Goal: Task Accomplishment & Management: Manage account settings

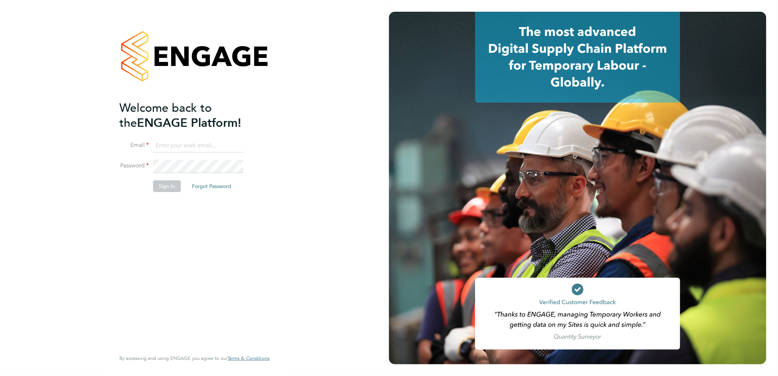
type input "emma.dolan@vistry.co.uk"
click at [158, 185] on button "Sign In" at bounding box center [167, 186] width 28 height 12
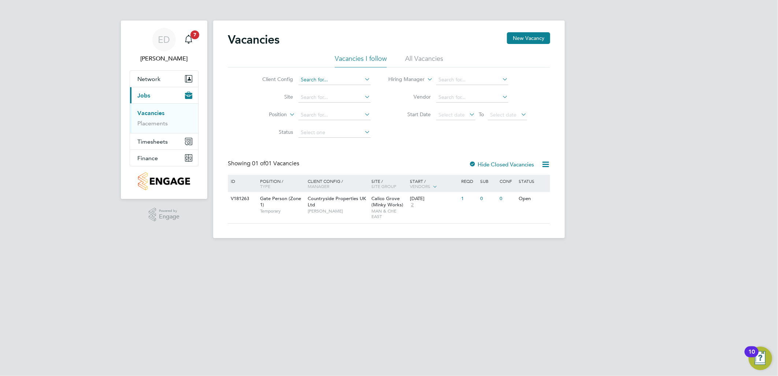
click at [338, 81] on input at bounding box center [335, 80] width 72 height 10
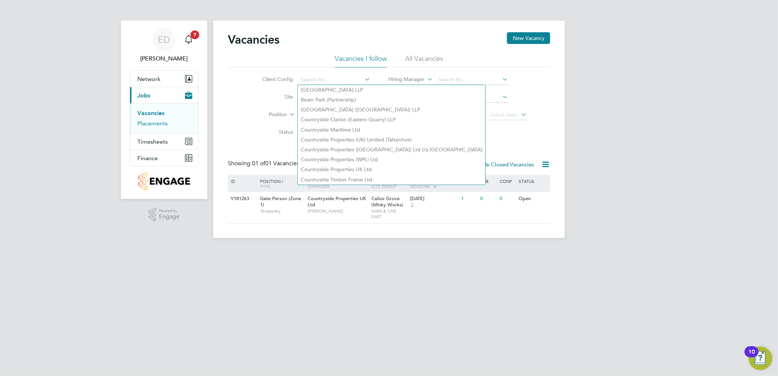
click at [162, 123] on link "Placements" at bounding box center [152, 123] width 30 height 7
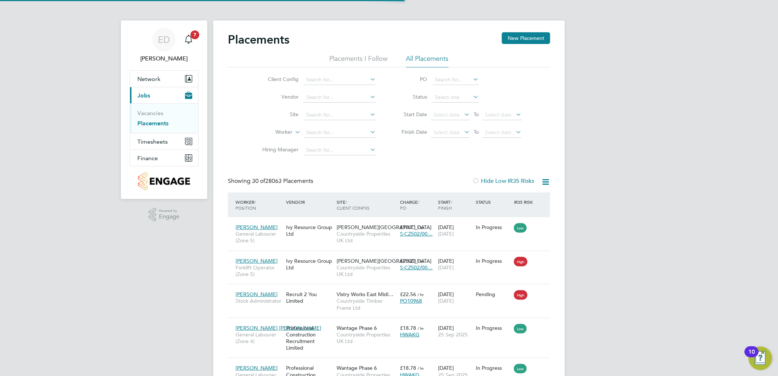
click at [369, 76] on icon at bounding box center [369, 79] width 0 height 10
click at [364, 165] on li "Countryside Properties UK Ltd" at bounding box center [397, 170] width 188 height 10
type input "Countryside Properties UK Ltd"
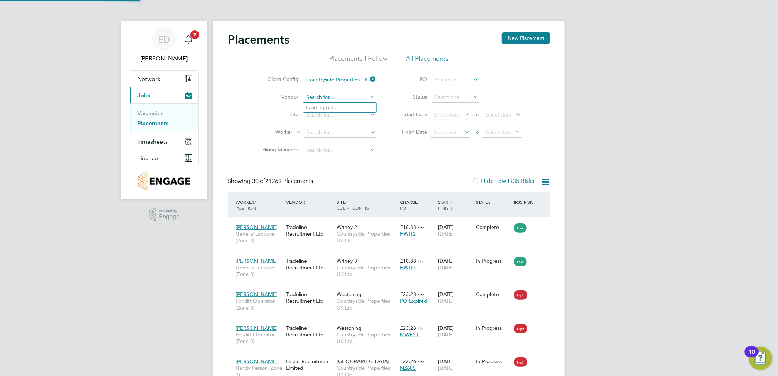
click at [346, 93] on input at bounding box center [340, 97] width 72 height 10
click at [390, 82] on li "PO" at bounding box center [458, 80] width 146 height 18
click at [366, 117] on input at bounding box center [340, 115] width 72 height 10
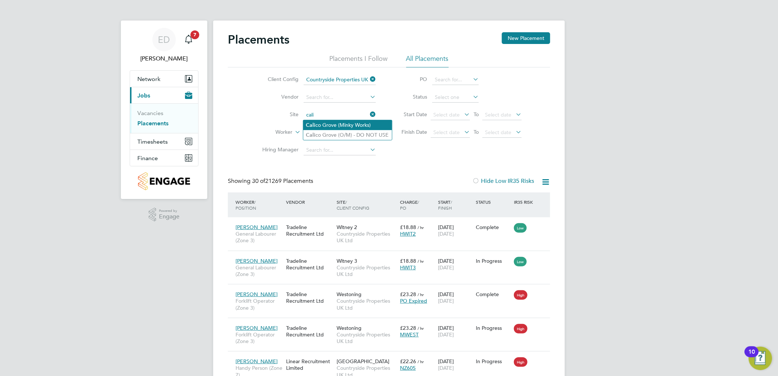
click at [351, 125] on li "Cali co Grove (Minky Works)" at bounding box center [347, 125] width 89 height 10
type input "Calico Grove (Minky Works)"
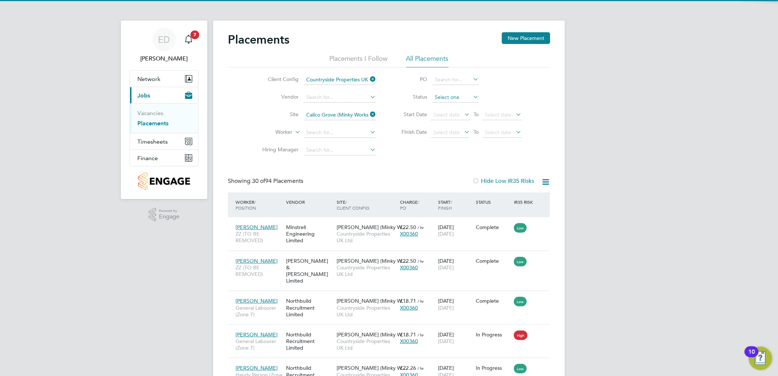
click at [467, 96] on input at bounding box center [455, 97] width 47 height 10
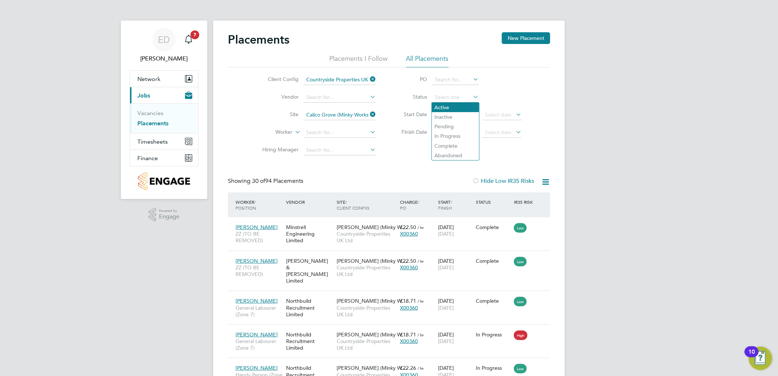
click at [460, 108] on li "Active" at bounding box center [455, 108] width 47 height 10
type input "Active"
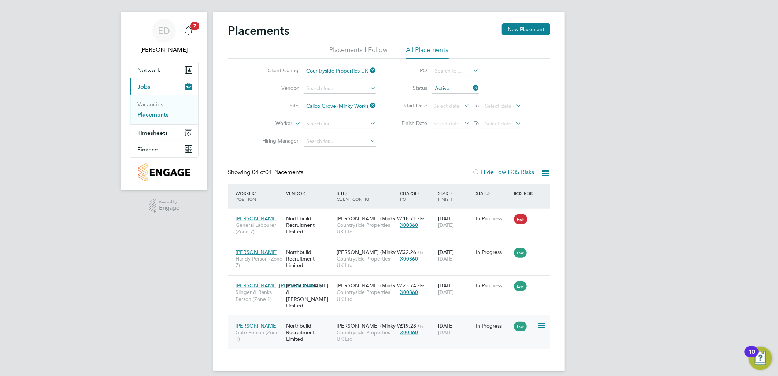
click at [260, 329] on span "Gate Person (Zone 1)" at bounding box center [259, 335] width 47 height 13
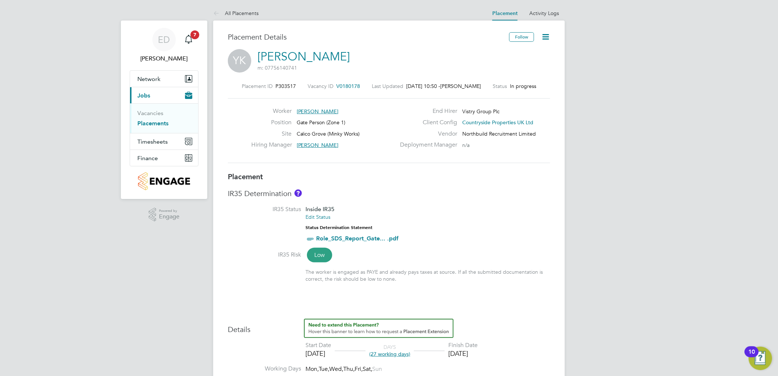
click at [544, 35] on icon at bounding box center [545, 36] width 9 height 9
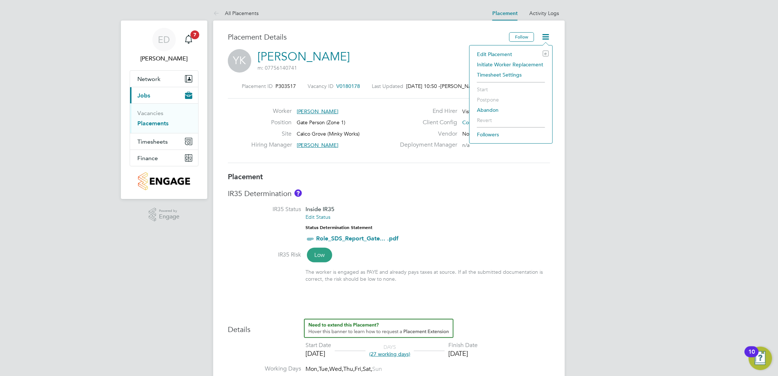
click at [515, 56] on li "Edit Placement e" at bounding box center [510, 54] width 75 height 10
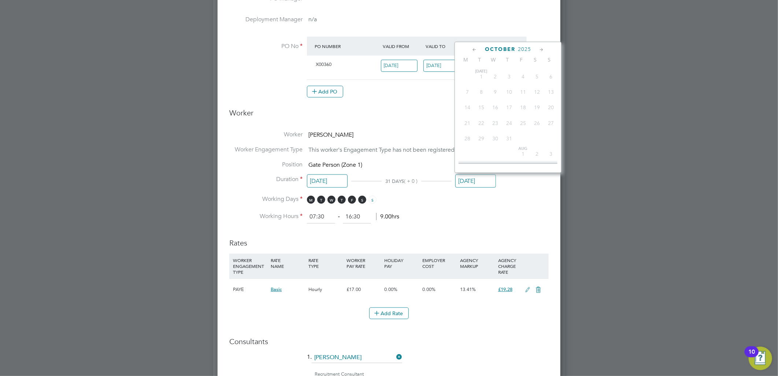
click at [489, 178] on input "[DATE]" at bounding box center [476, 181] width 41 height 14
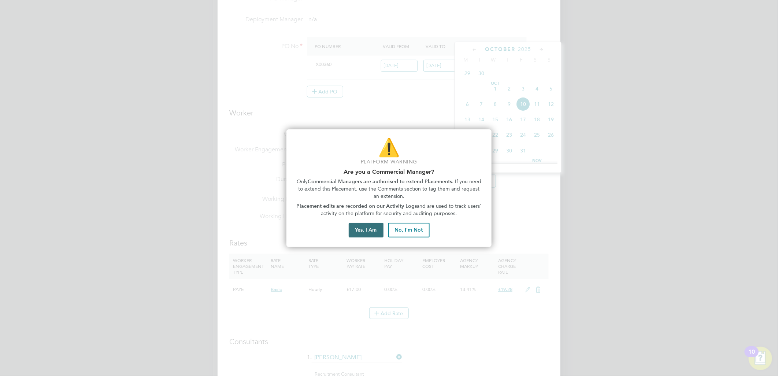
click at [376, 231] on button "Yes, I Am" at bounding box center [366, 230] width 35 height 15
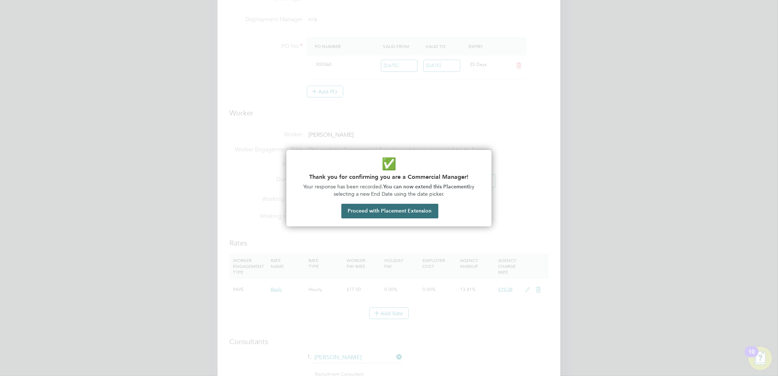
click at [409, 204] on button "Proceed with Placement Extension" at bounding box center [390, 211] width 97 height 15
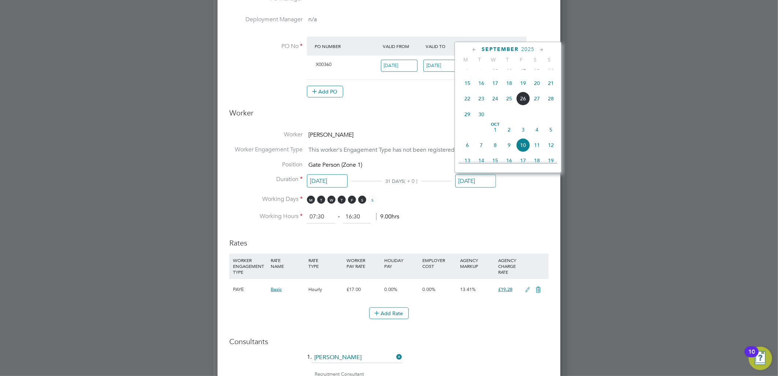
click at [524, 99] on span "26" at bounding box center [523, 99] width 14 height 14
type input "[DATE]"
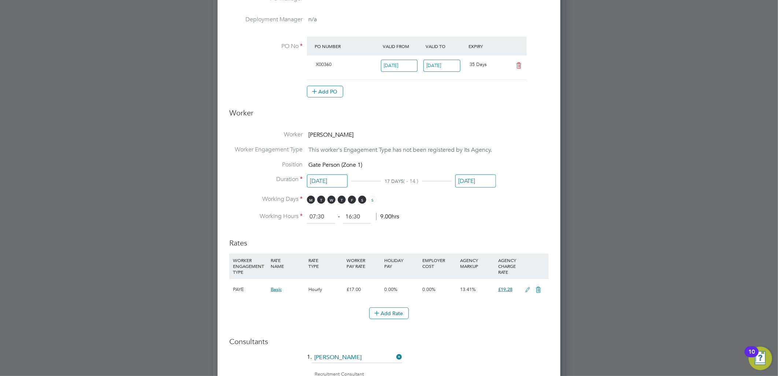
click at [477, 200] on li "Working Days M T W T F S S" at bounding box center [389, 202] width 320 height 15
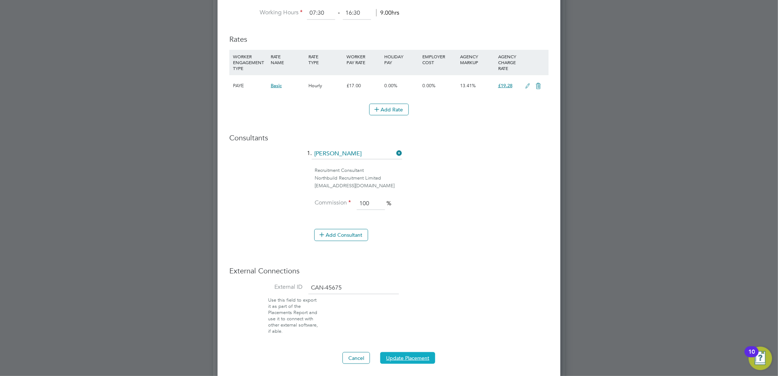
click at [405, 354] on button "Update Placement" at bounding box center [407, 358] width 55 height 12
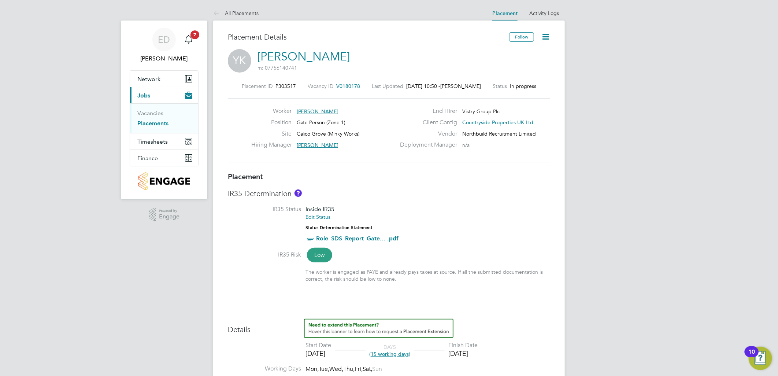
click at [490, 59] on div "YK [PERSON_NAME] m: 07756140741" at bounding box center [389, 61] width 322 height 25
click at [433, 49] on div "Placement Details" at bounding box center [366, 40] width 276 height 17
click at [158, 125] on link "Placements" at bounding box center [152, 123] width 31 height 7
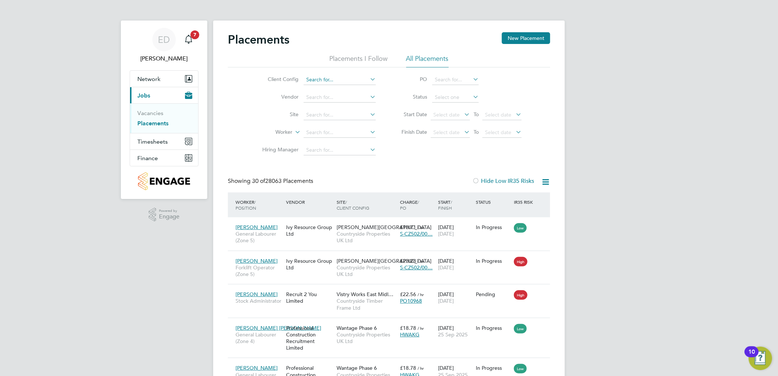
click at [361, 75] on input at bounding box center [340, 80] width 72 height 10
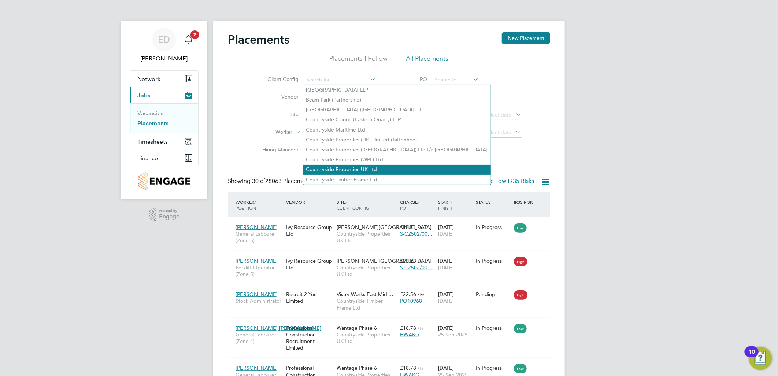
click at [372, 167] on li "Countryside Properties UK Ltd" at bounding box center [397, 170] width 188 height 10
type input "Countryside Properties UK Ltd"
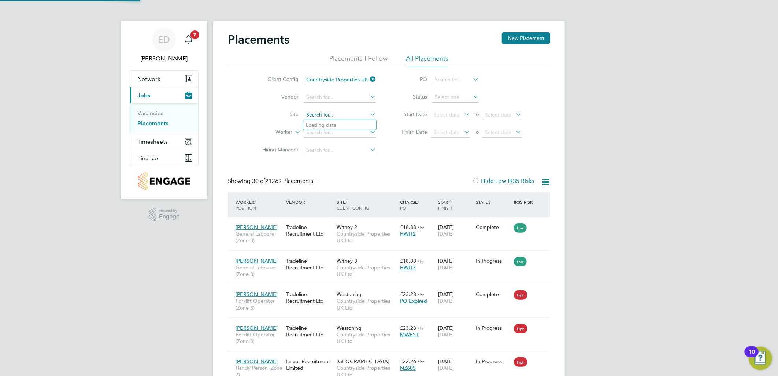
click at [353, 112] on input at bounding box center [340, 115] width 72 height 10
click at [358, 124] on li "Cali co Grove (Minky Works)" at bounding box center [347, 125] width 89 height 10
type input "Calico Grove (Minky Works)"
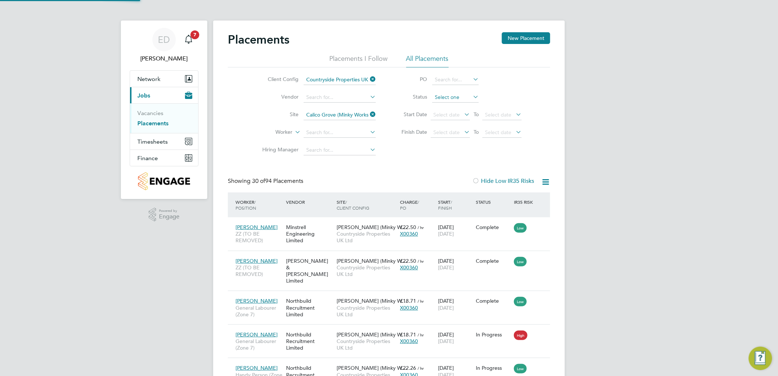
click at [441, 96] on input at bounding box center [455, 97] width 47 height 10
click at [448, 109] on li "Active" at bounding box center [455, 108] width 47 height 10
type input "Active"
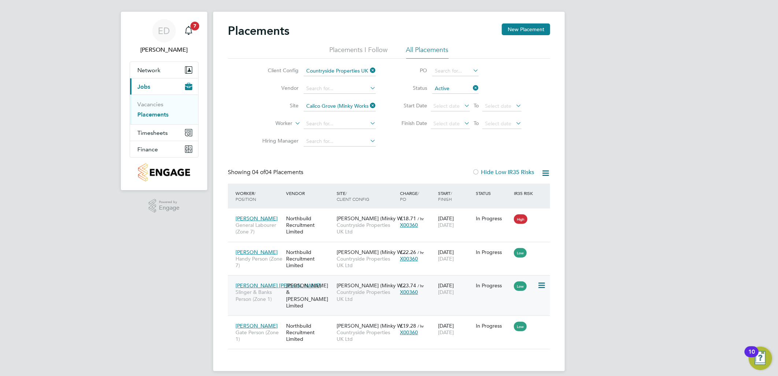
click at [275, 298] on span "Slinger & Banks Person (Zone 1)" at bounding box center [259, 295] width 47 height 13
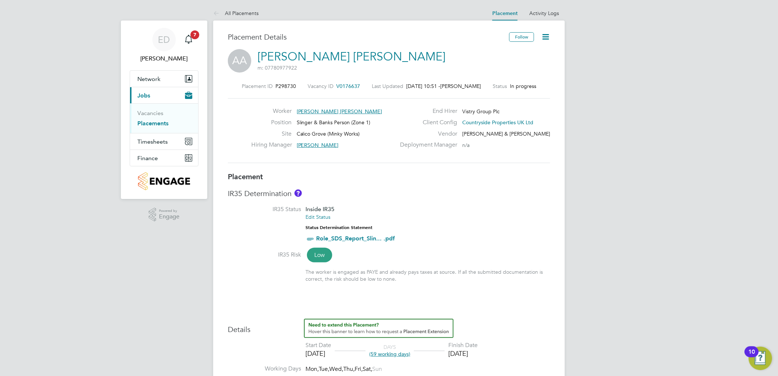
click at [539, 38] on div "Follow" at bounding box center [527, 40] width 47 height 17
click at [544, 38] on icon at bounding box center [545, 36] width 9 height 9
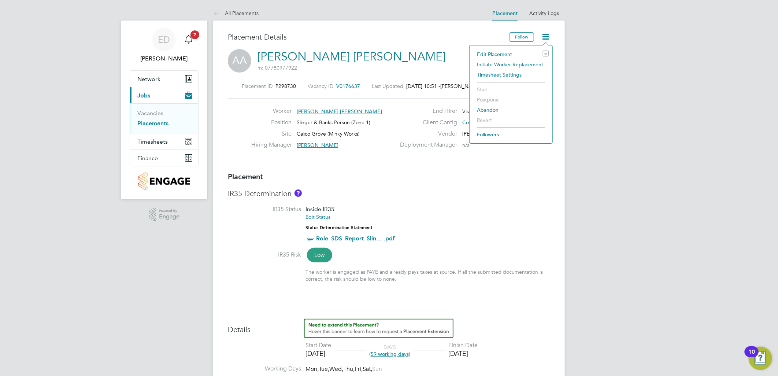
click at [499, 54] on li "Edit Placement e" at bounding box center [510, 54] width 75 height 10
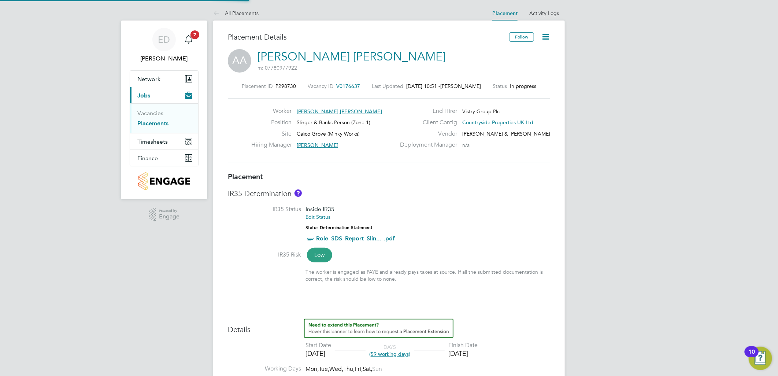
type input "[PERSON_NAME]"
type input "Mark Bucknall"
type input "[DATE]"
type input "07:30"
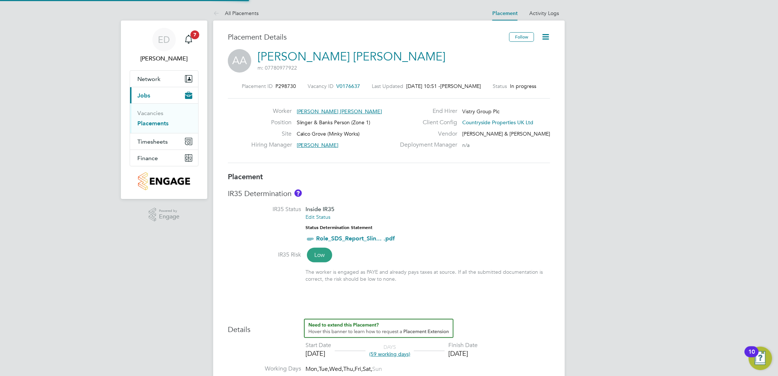
type input "16:30"
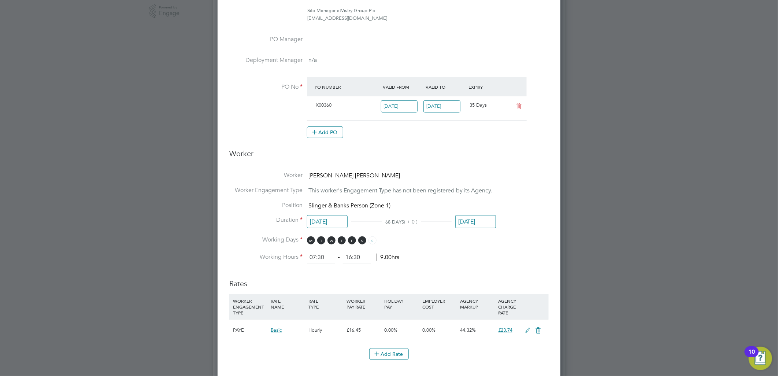
click at [476, 228] on div "[DATE]" at bounding box center [476, 224] width 41 height 14
click at [476, 221] on input "[DATE]" at bounding box center [476, 222] width 41 height 14
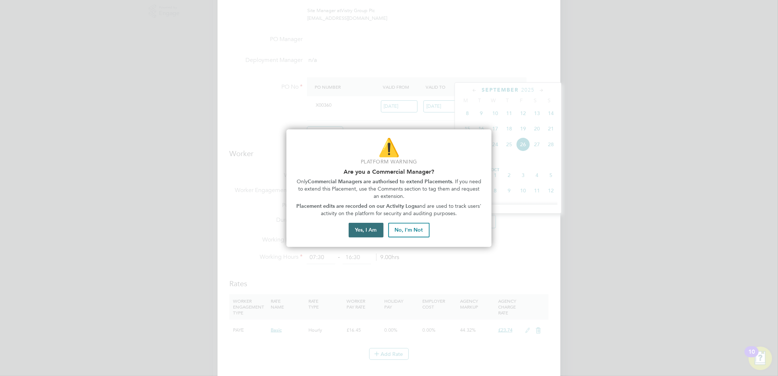
click at [369, 231] on button "Yes, I Am" at bounding box center [366, 230] width 35 height 15
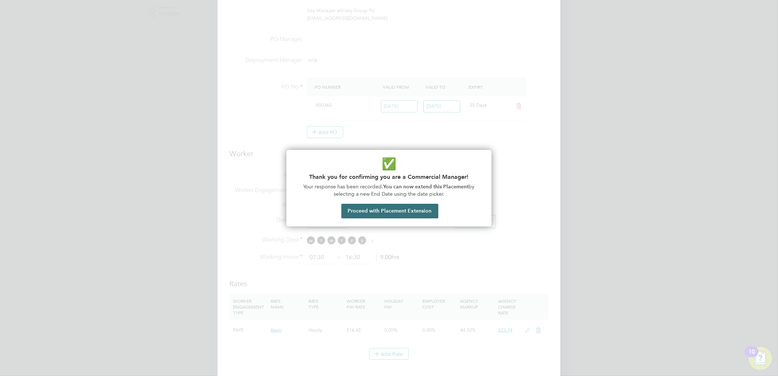
click at [411, 212] on button "Proceed with Placement Extension" at bounding box center [390, 211] width 97 height 15
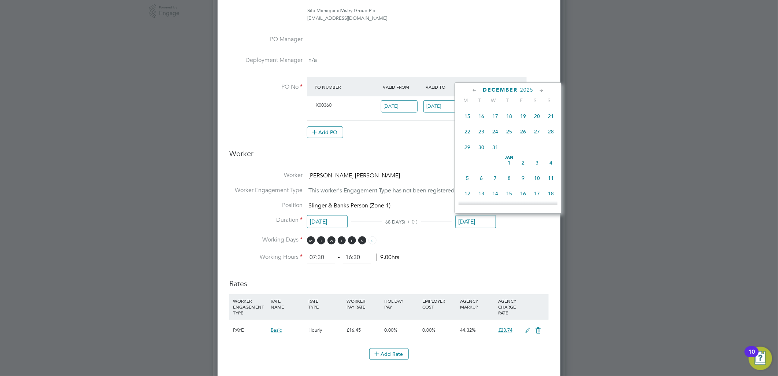
click at [497, 139] on span "24" at bounding box center [496, 132] width 14 height 14
type input "24 Dec 2025"
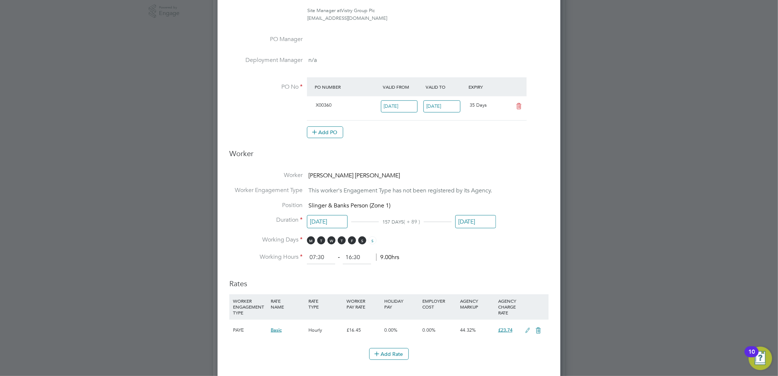
click at [501, 233] on li "Duration 21 Jul 2025 157 DAYS ( + 89 ) 24 Dec 2025" at bounding box center [389, 226] width 320 height 20
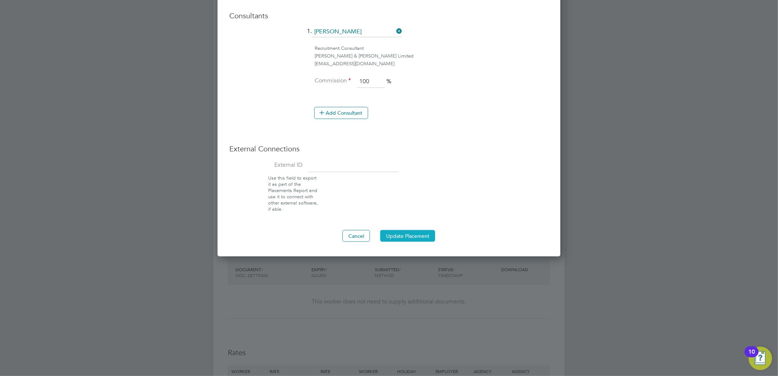
click at [419, 236] on button "Update Placement" at bounding box center [407, 236] width 55 height 12
